Goal: Check status

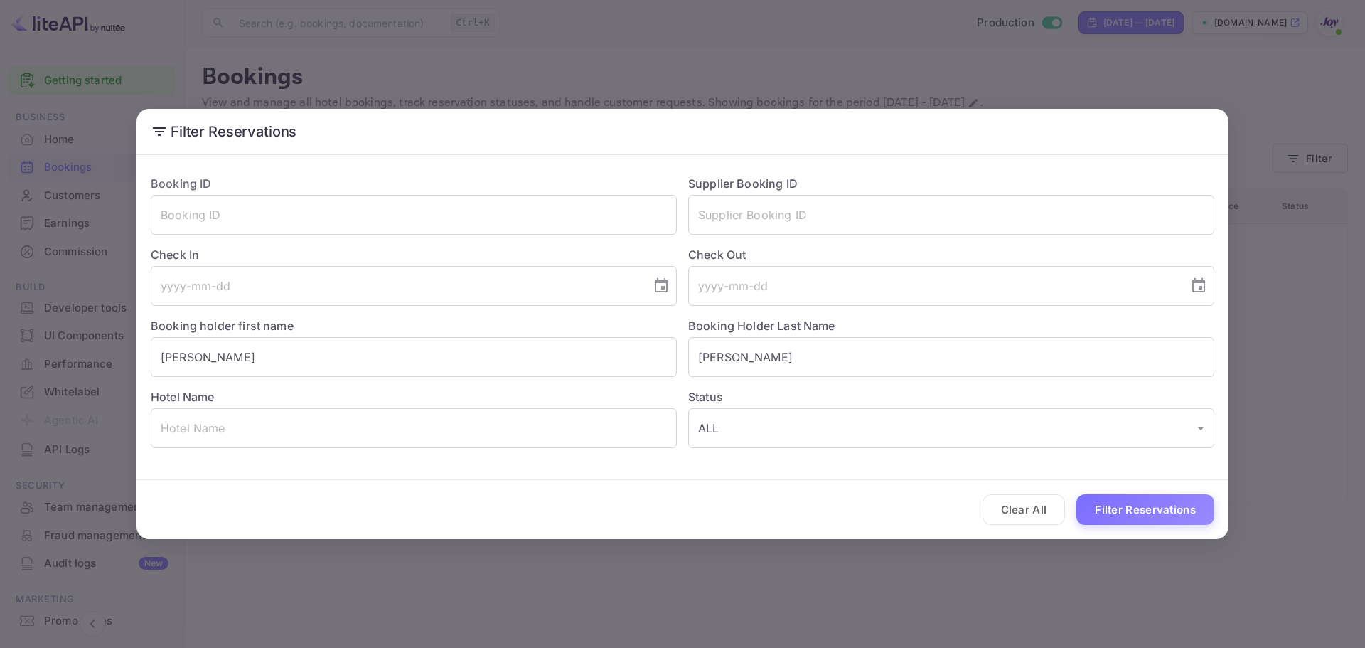
click at [368, 58] on div "Filter Reservations Booking ID ​ Supplier Booking ID ​ Check In ​ Check Out ​ B…" at bounding box center [682, 324] width 1365 height 648
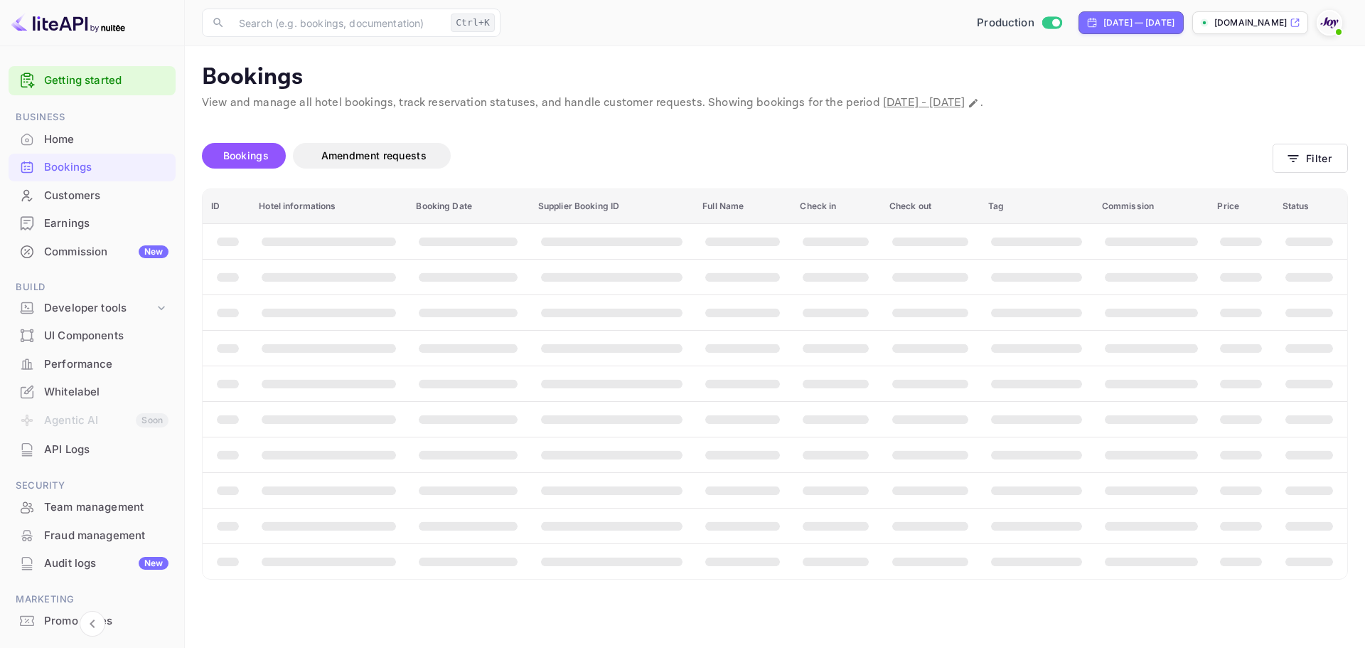
click at [95, 162] on div "Bookings" at bounding box center [106, 167] width 124 height 16
click at [1302, 162] on button "Filter" at bounding box center [1309, 158] width 75 height 29
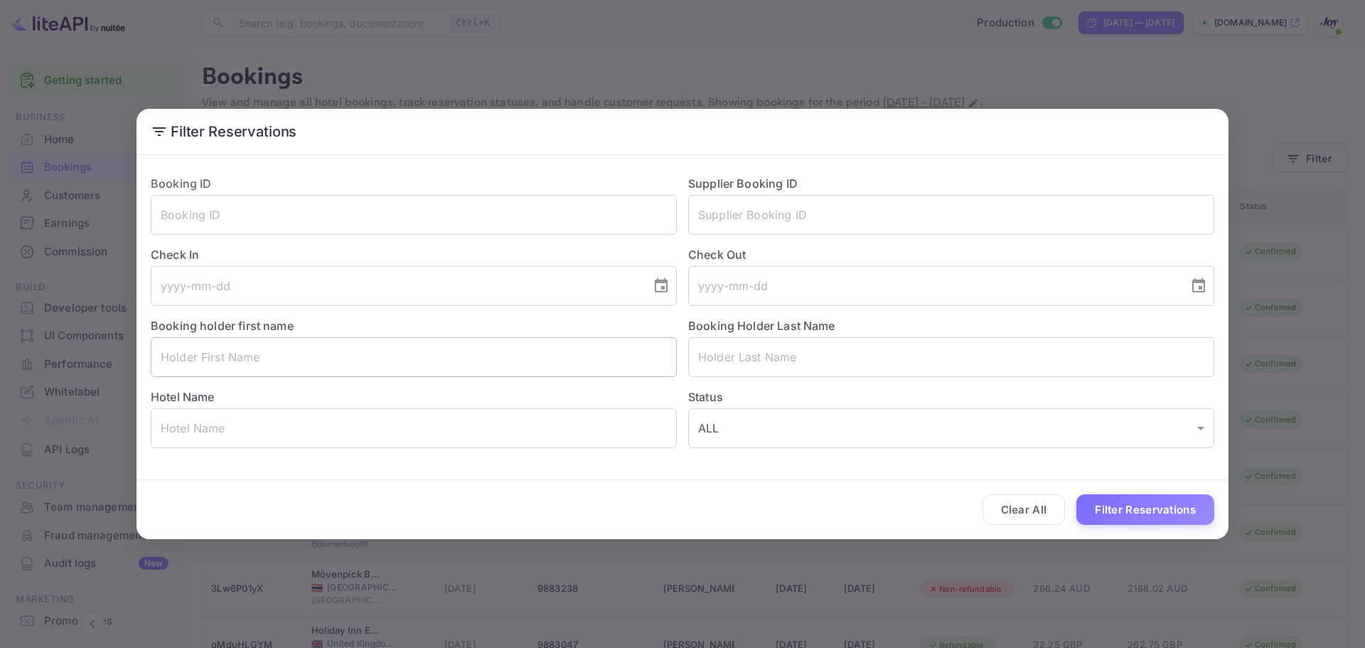
click at [291, 357] on input "text" at bounding box center [414, 357] width 526 height 40
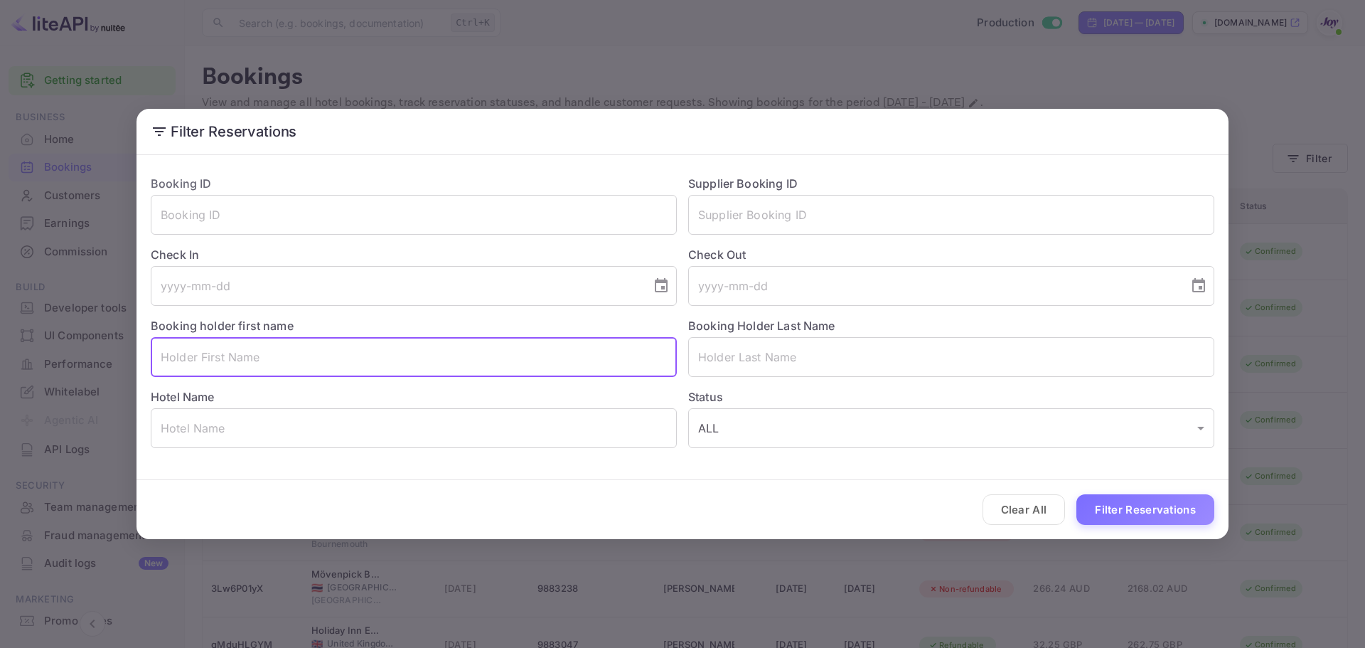
paste input "[PERSON_NAME]"
click at [231, 354] on input "[PERSON_NAME]" at bounding box center [414, 357] width 526 height 40
type input "[PERSON_NAME]"
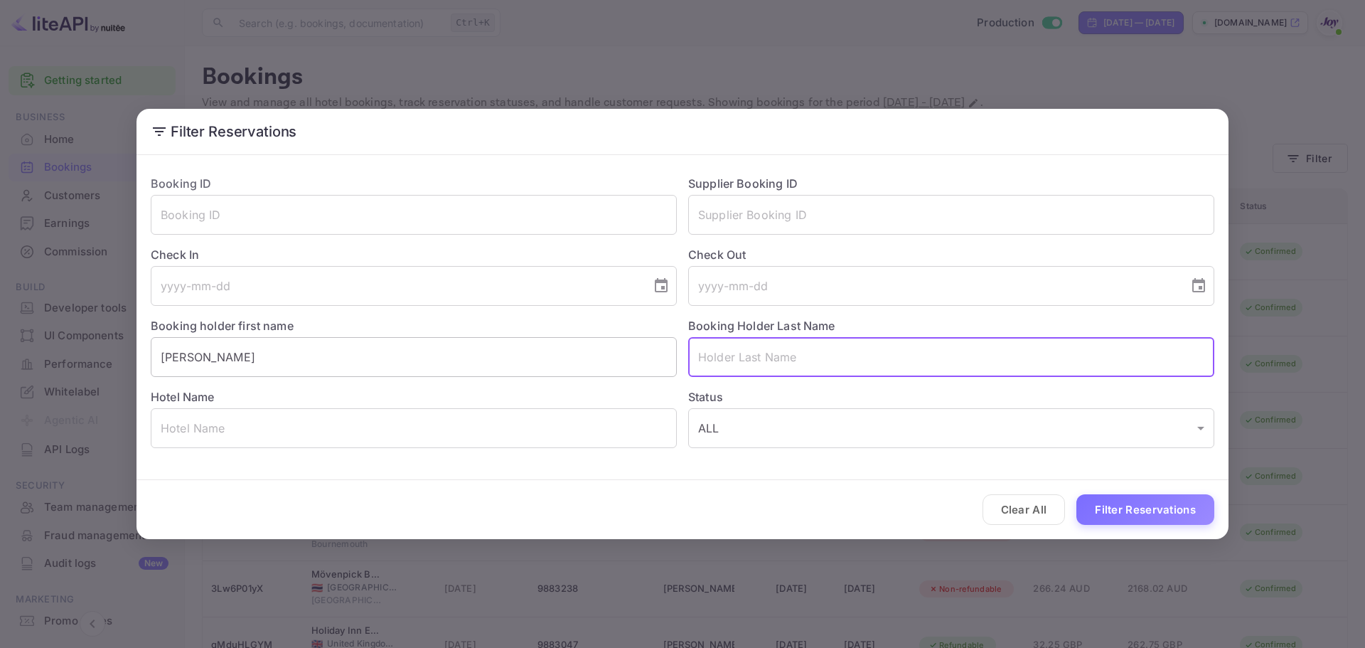
paste input "[PERSON_NAME]"
type input "[PERSON_NAME]"
click at [1199, 505] on button "Filter Reservations" at bounding box center [1145, 509] width 138 height 31
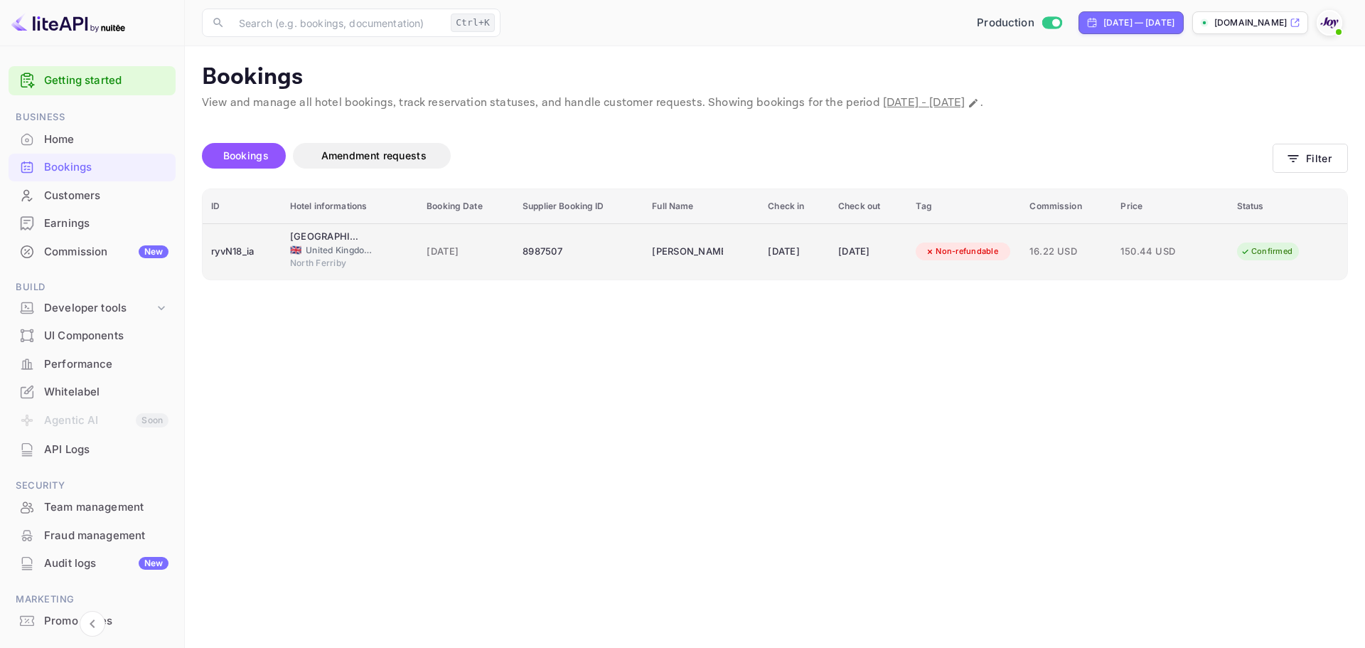
click at [552, 262] on div "8987507" at bounding box center [578, 251] width 112 height 23
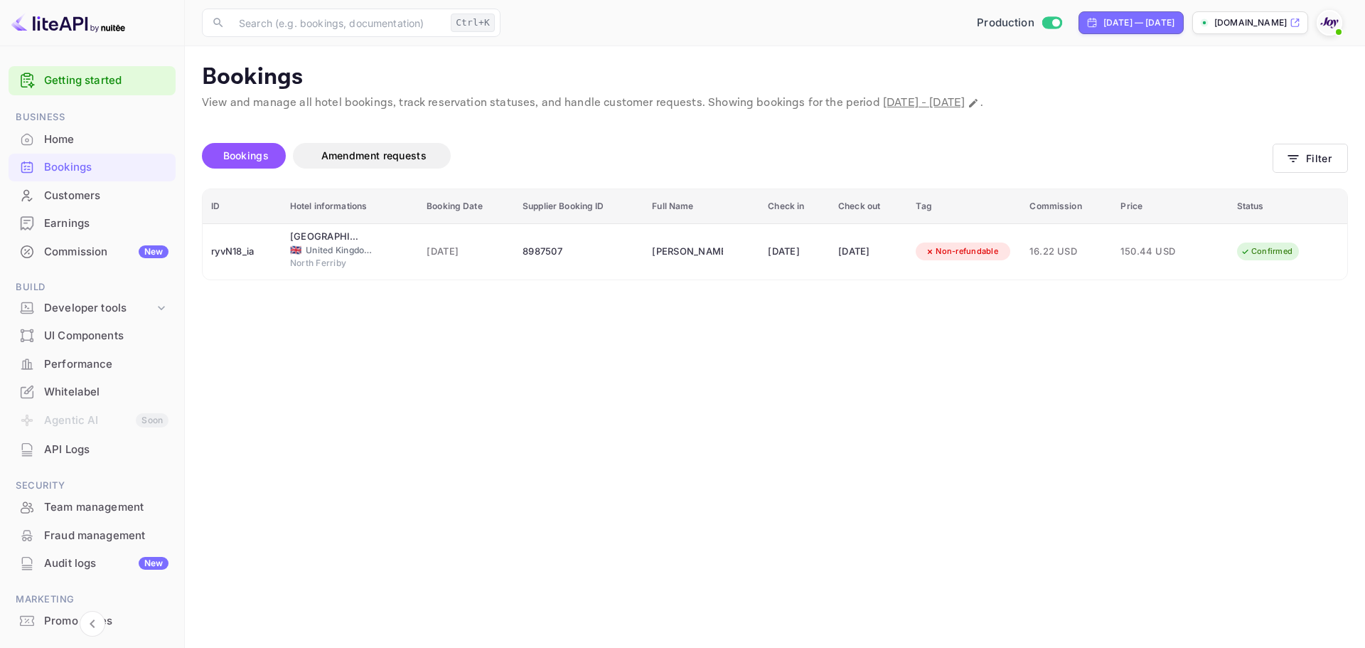
scroll to position [284, 0]
copy div "8987507"
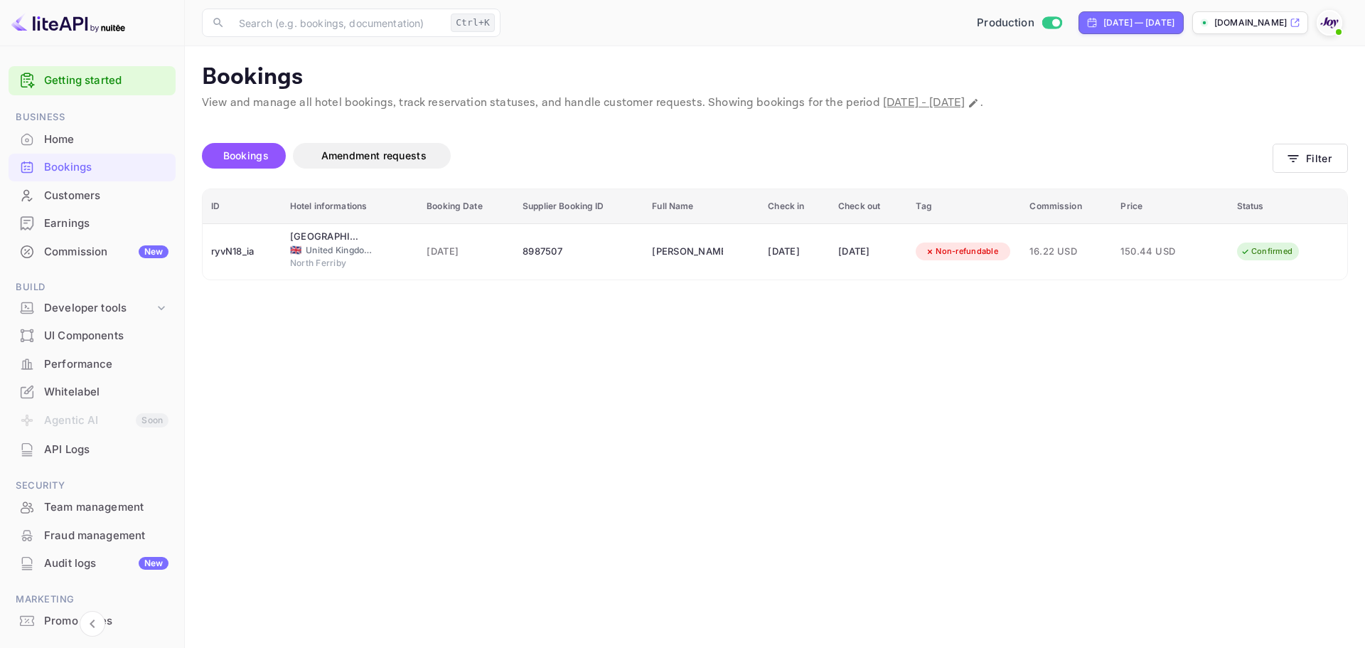
click at [1284, 166] on button "Filter" at bounding box center [1309, 158] width 75 height 29
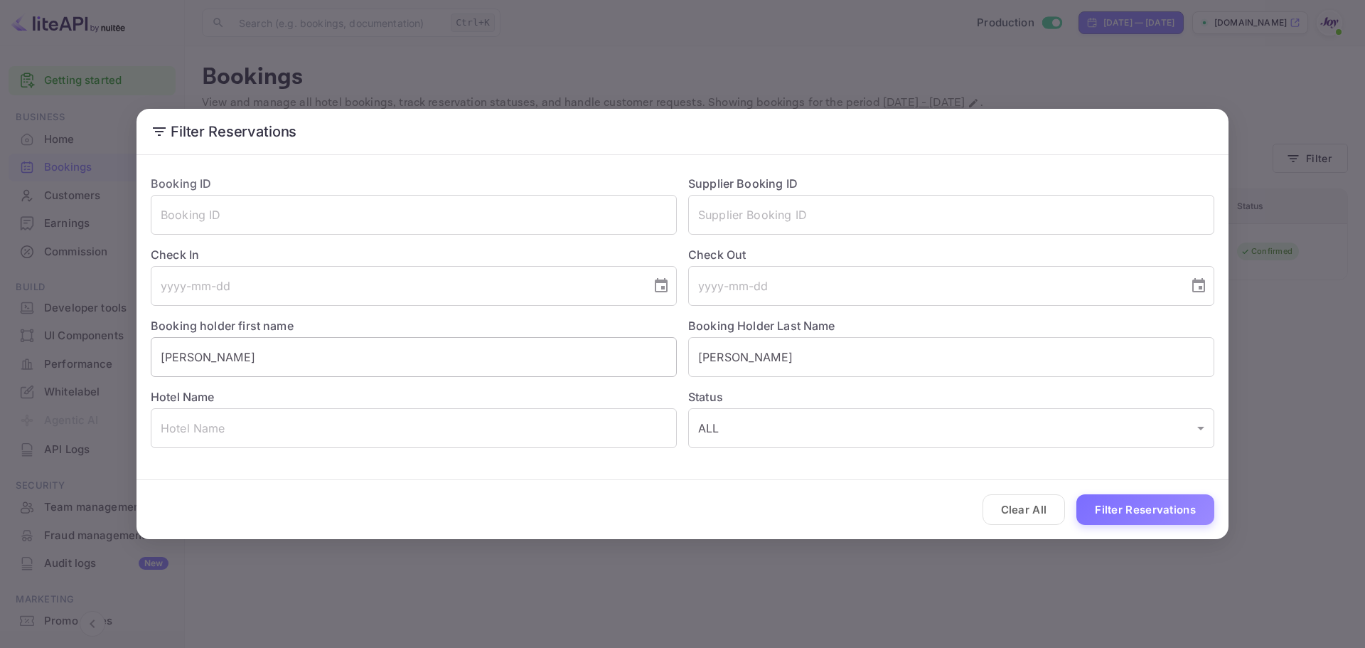
click at [237, 368] on input "[PERSON_NAME]" at bounding box center [414, 357] width 526 height 40
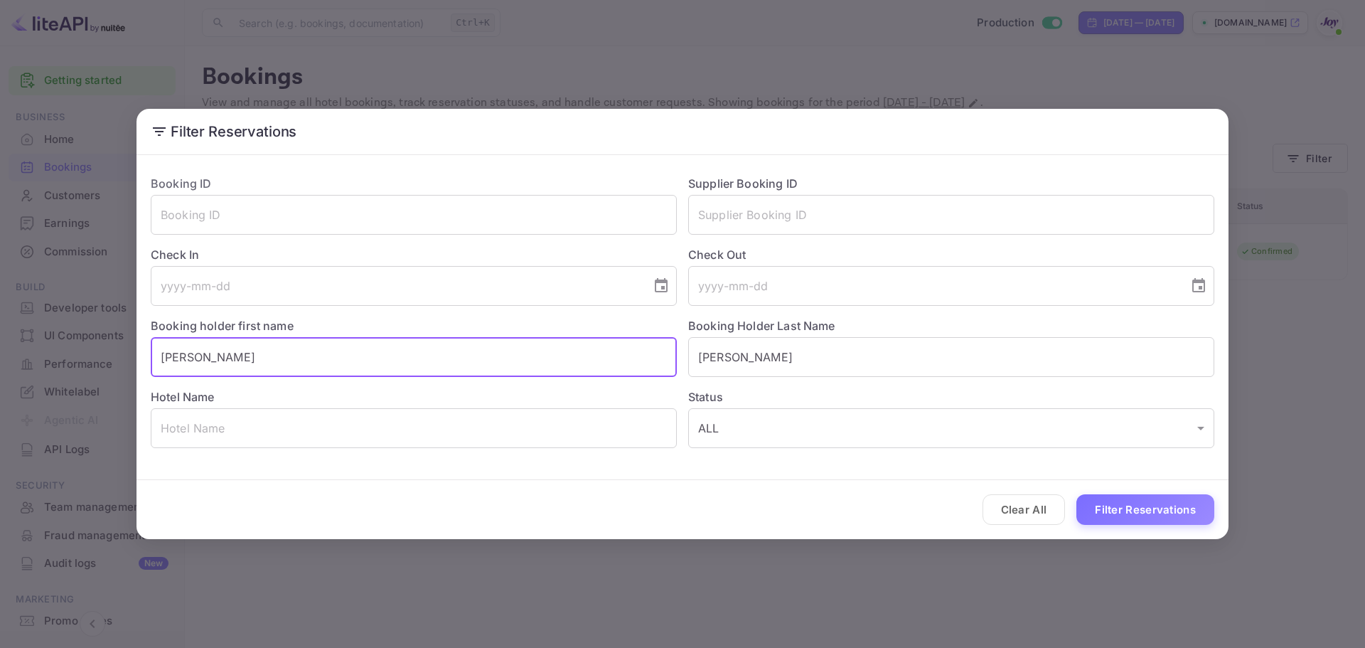
click at [237, 368] on input "[PERSON_NAME]" at bounding box center [414, 357] width 526 height 40
paste input "[PERSON_NAME]"
click at [225, 358] on input "[PERSON_NAME]" at bounding box center [414, 357] width 526 height 40
type input "[PERSON_NAME]"
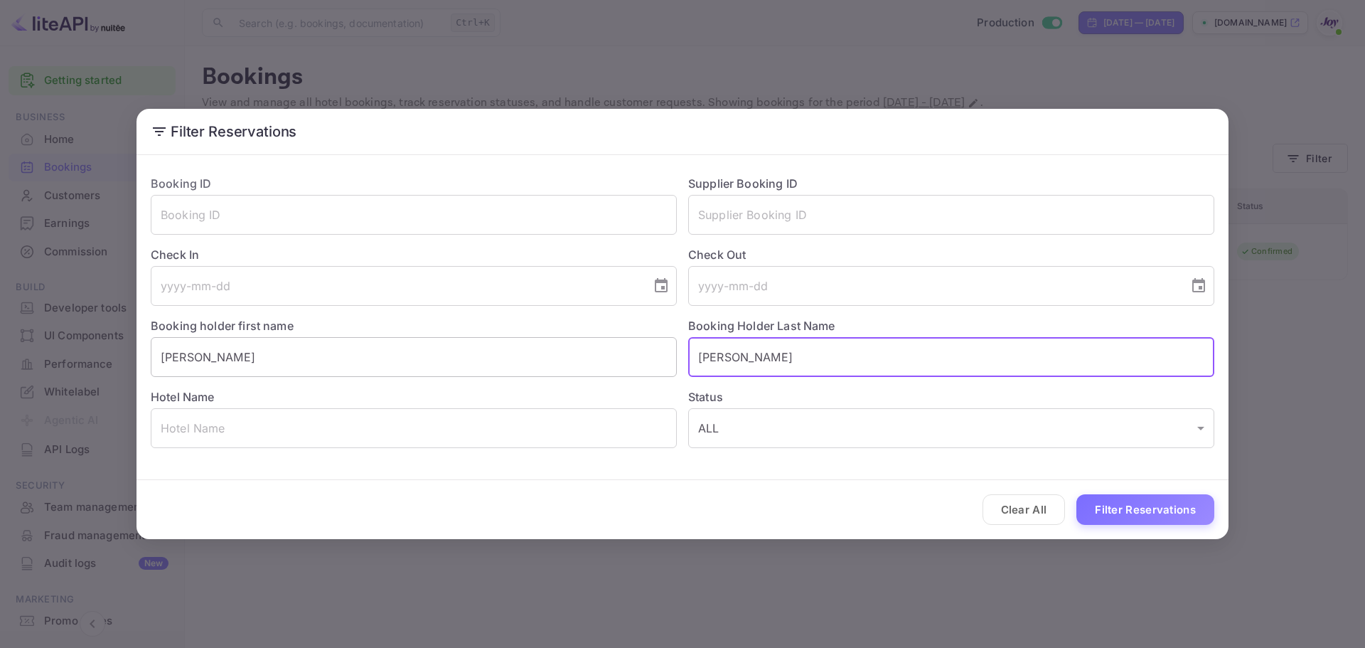
paste input "row"
type input "Brown"
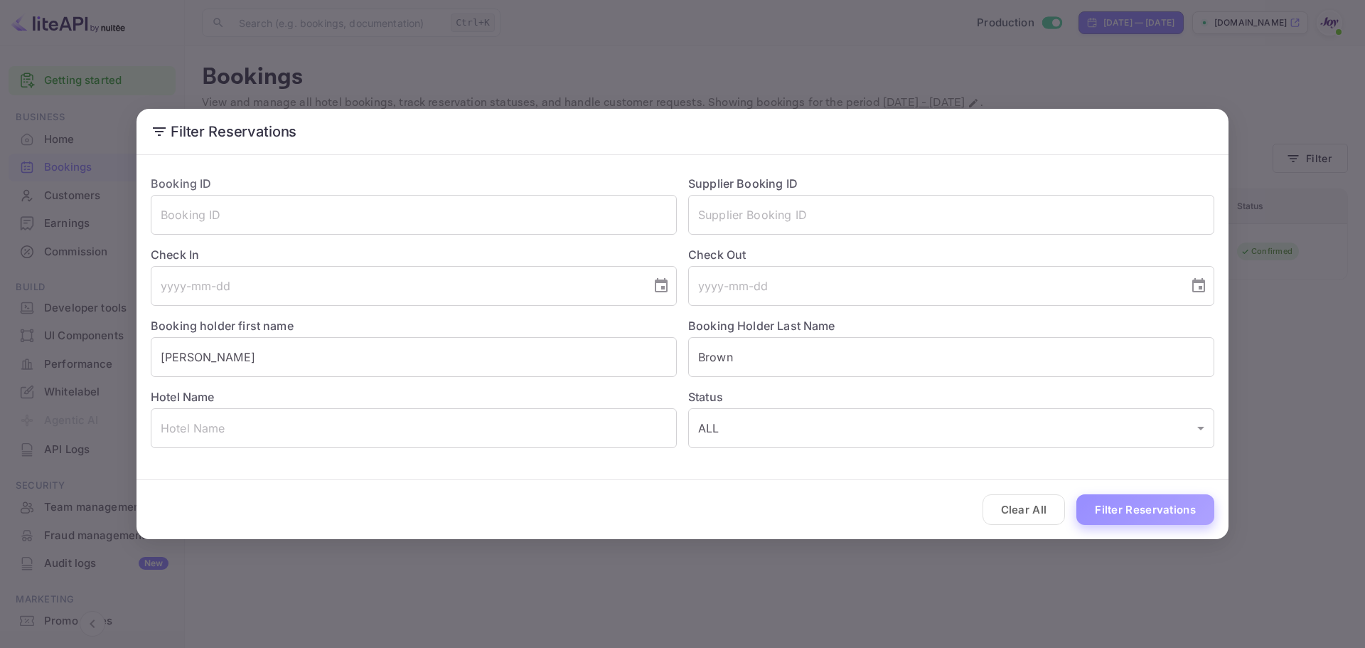
click at [1163, 513] on button "Filter Reservations" at bounding box center [1145, 509] width 138 height 31
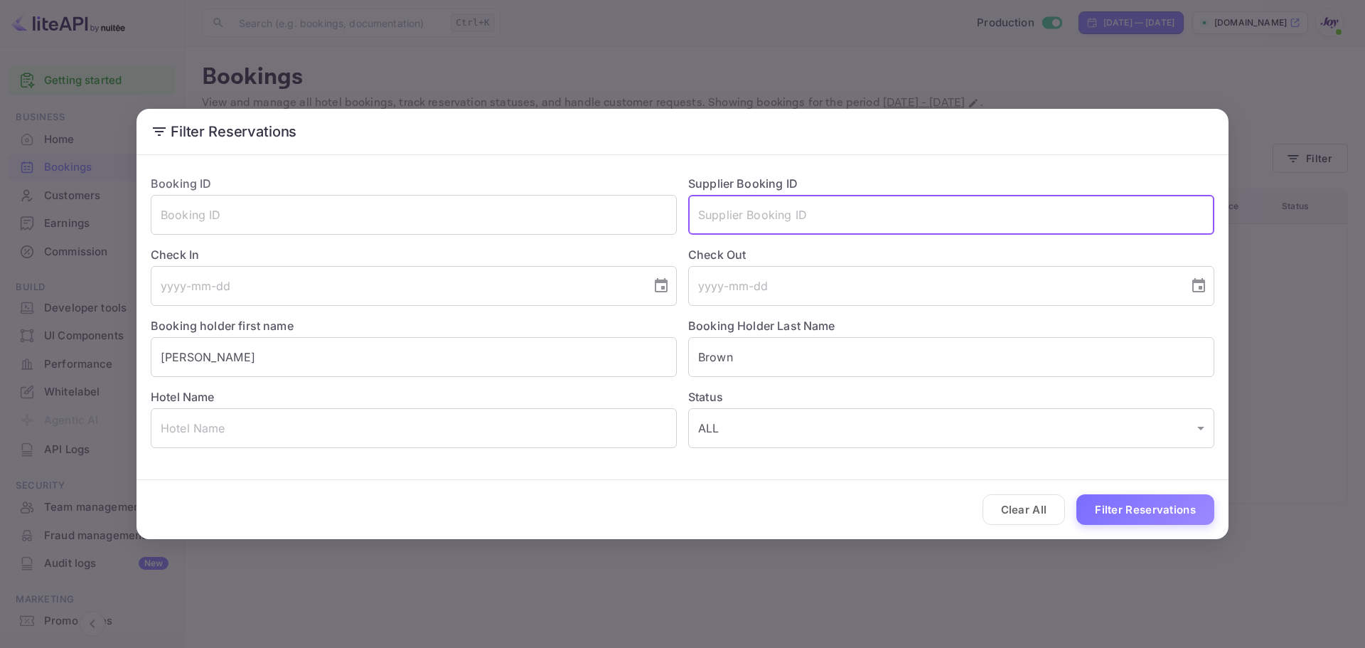
click at [840, 202] on input "text" at bounding box center [951, 215] width 526 height 40
paste input "829797015"
type input "829797015"
click at [768, 346] on input "Brown" at bounding box center [951, 357] width 526 height 40
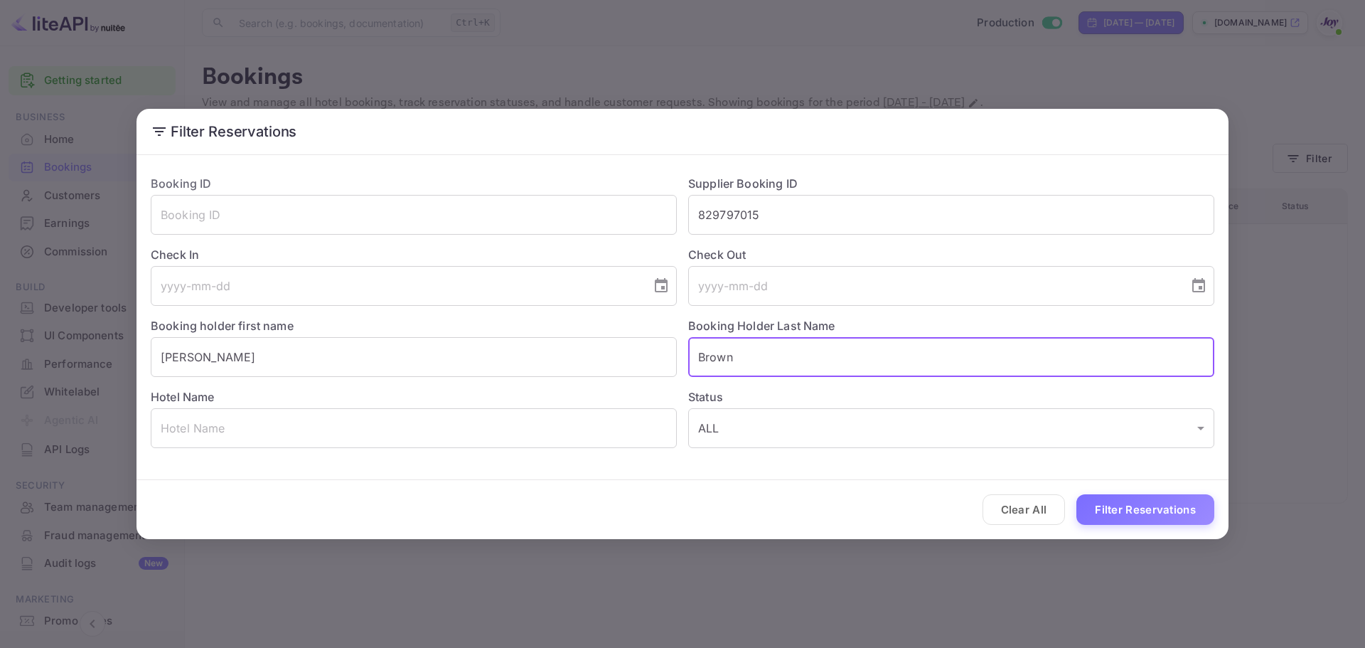
click at [768, 346] on input "Brown" at bounding box center [951, 357] width 526 height 40
click at [291, 333] on label "Booking holder first name" at bounding box center [222, 325] width 143 height 14
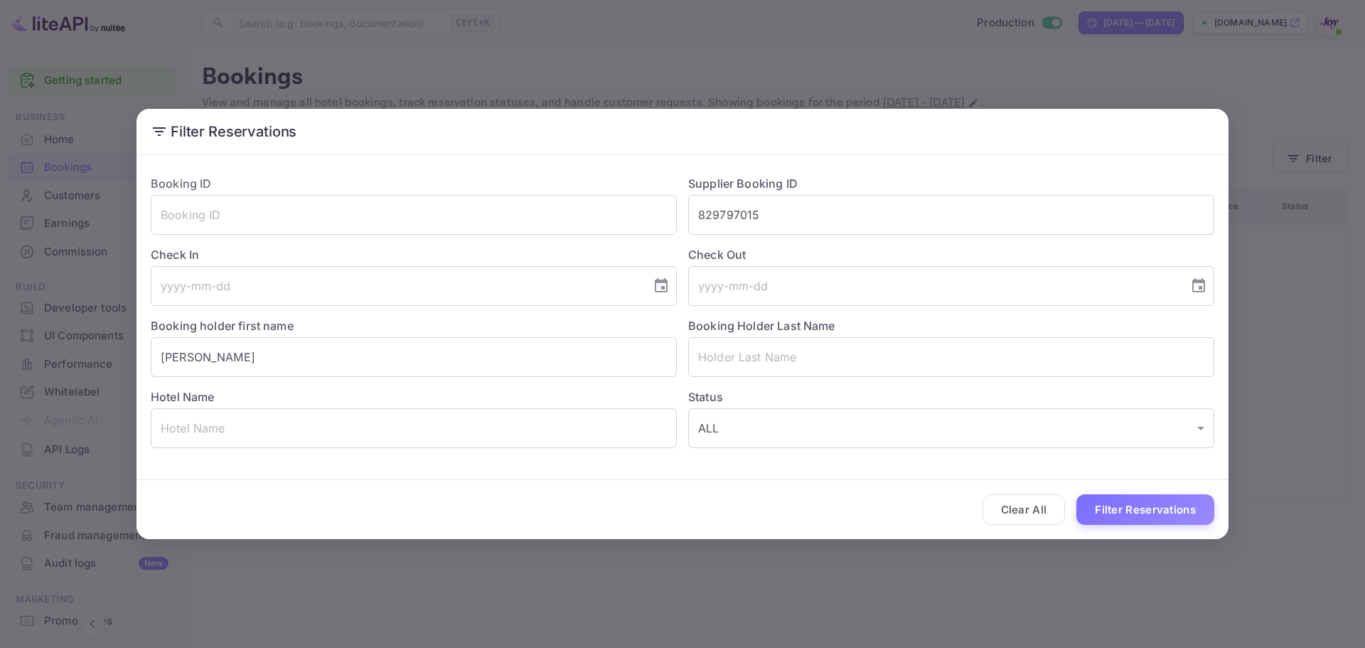
click at [291, 333] on label "Booking holder first name" at bounding box center [222, 325] width 143 height 14
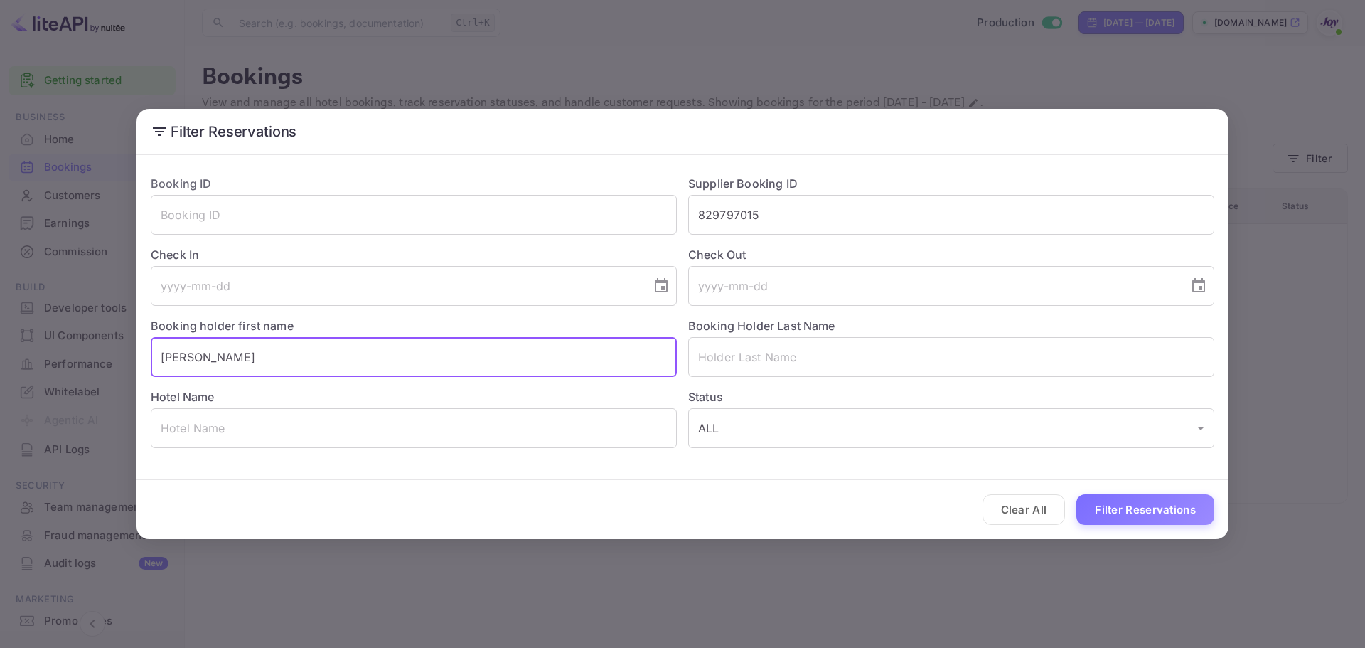
click at [292, 344] on input "[PERSON_NAME]" at bounding box center [414, 357] width 526 height 40
click at [294, 350] on input "[PERSON_NAME]" at bounding box center [414, 357] width 526 height 40
click at [1174, 517] on button "Filter Reservations" at bounding box center [1145, 509] width 138 height 31
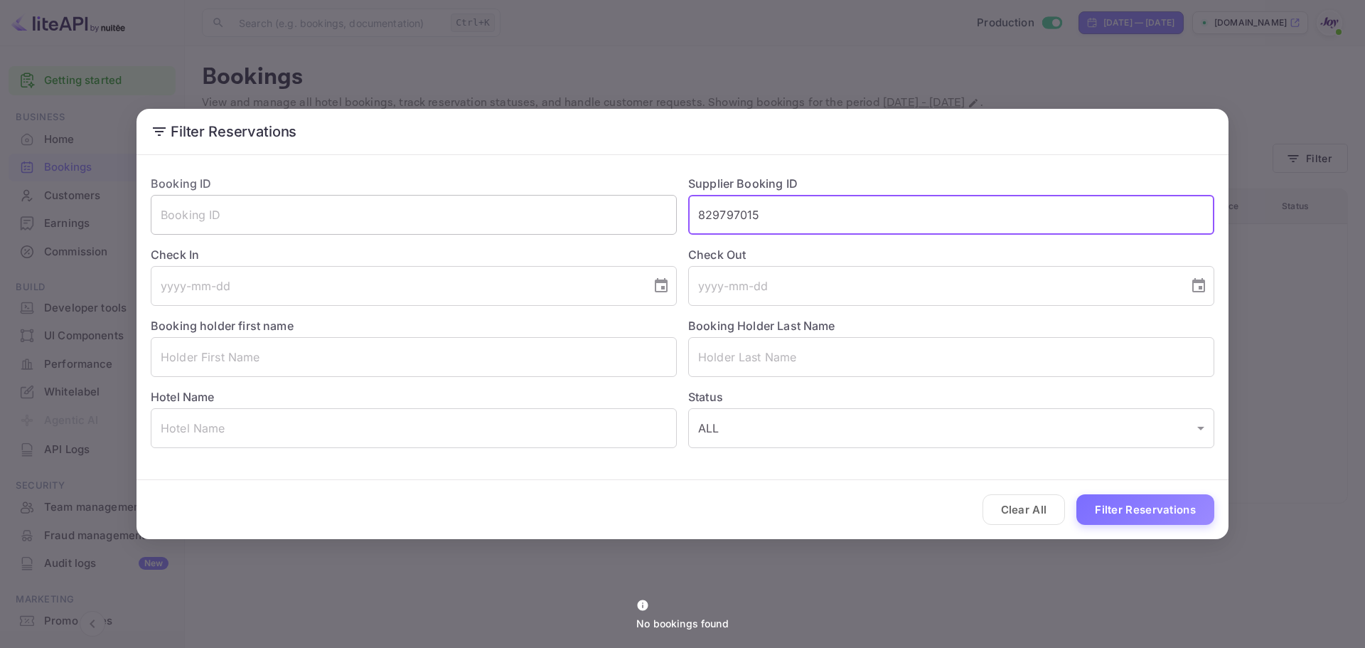
drag, startPoint x: 778, startPoint y: 208, endPoint x: 616, endPoint y: 214, distance: 161.5
click at [616, 214] on div "Booking ID ​ Supplier Booking ID 829797015 ​ Check In ​ Check Out ​ Booking hol…" at bounding box center [676, 305] width 1075 height 284
